Goal: Find specific page/section: Find specific page/section

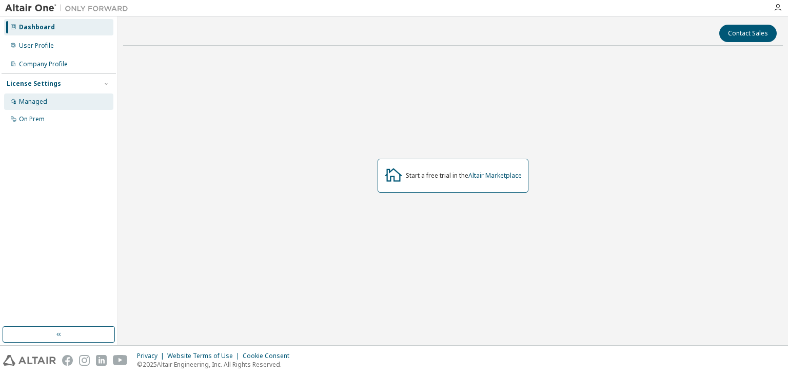
click at [50, 99] on div "Managed" at bounding box center [58, 101] width 109 height 16
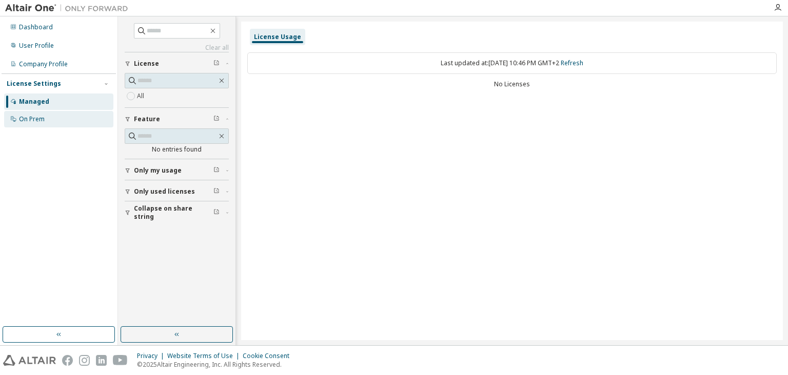
click at [51, 121] on div "On Prem" at bounding box center [58, 119] width 109 height 16
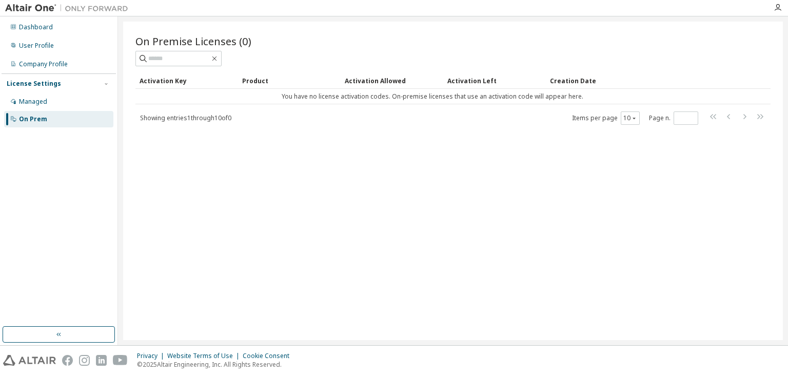
click at [217, 117] on span "Showing entries 1 through 10 of 0" at bounding box center [185, 117] width 91 height 9
click at [67, 102] on div "Managed" at bounding box center [58, 101] width 109 height 16
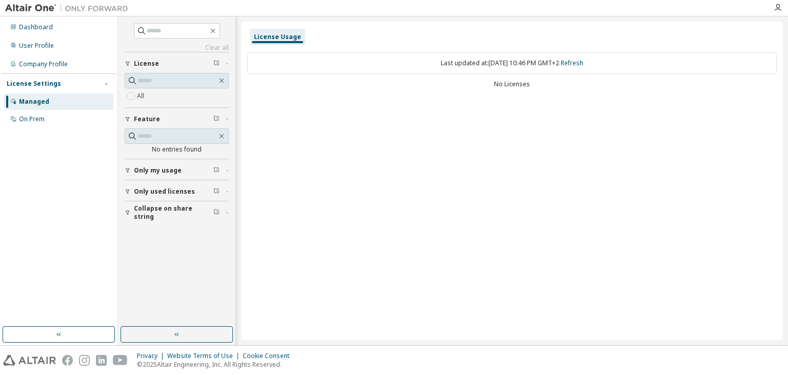
click at [105, 81] on icon "button" at bounding box center [106, 84] width 6 height 6
click at [70, 56] on div "Company Profile" at bounding box center [58, 64] width 109 height 16
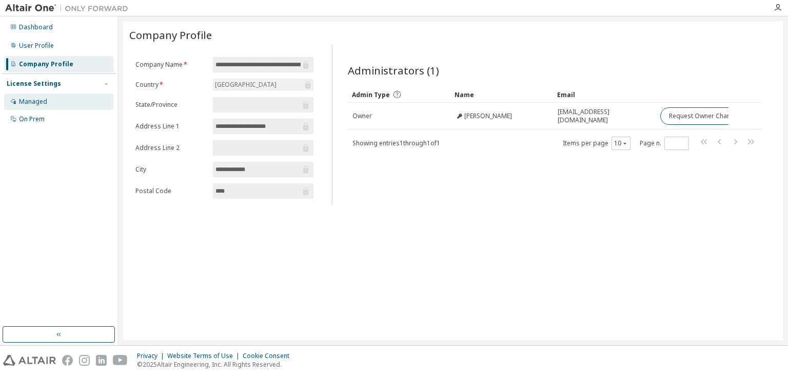
click at [43, 99] on div "Managed" at bounding box center [33, 102] width 28 height 8
